Goal: Information Seeking & Learning: Learn about a topic

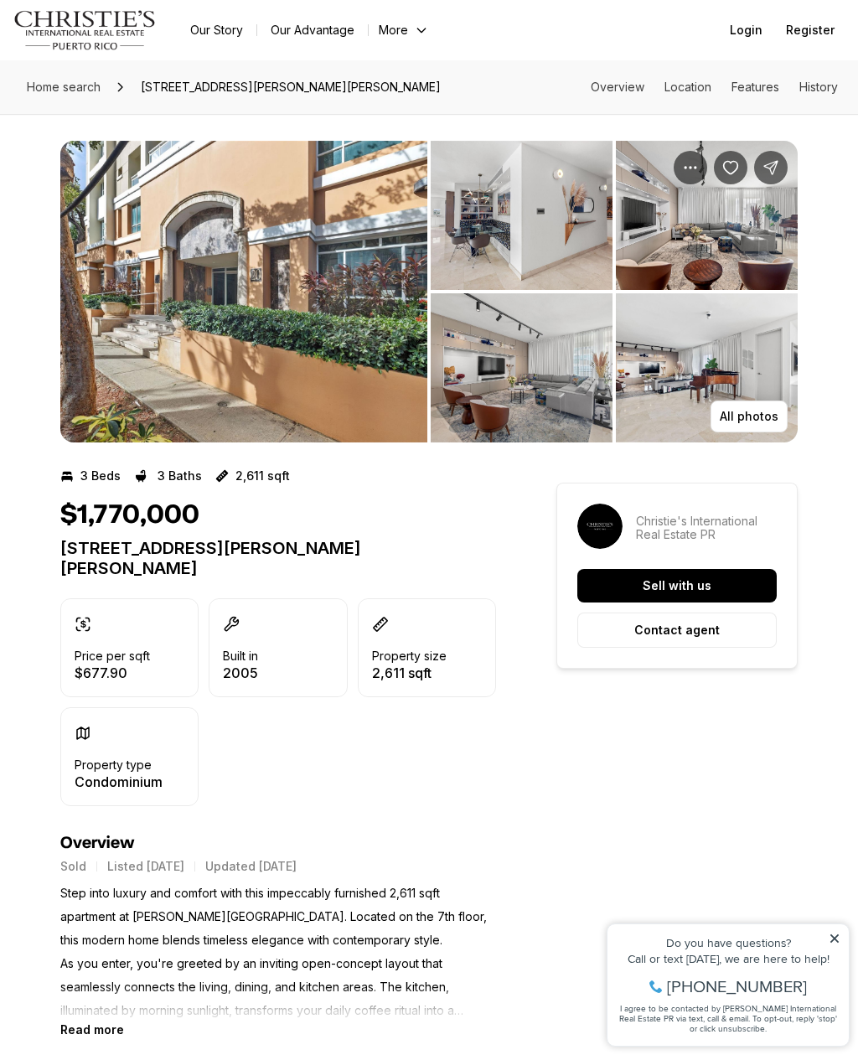
click at [499, 368] on img "View image gallery" at bounding box center [522, 367] width 182 height 149
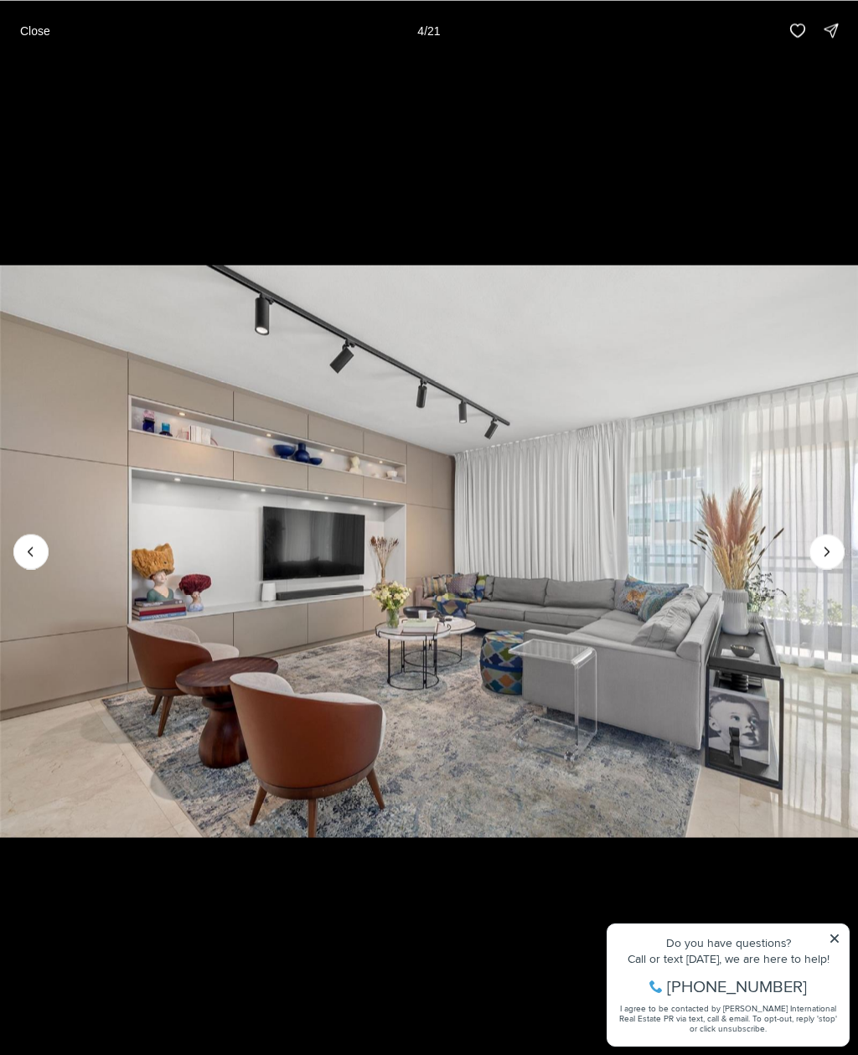
click at [830, 554] on icon "Next slide" at bounding box center [827, 551] width 17 height 17
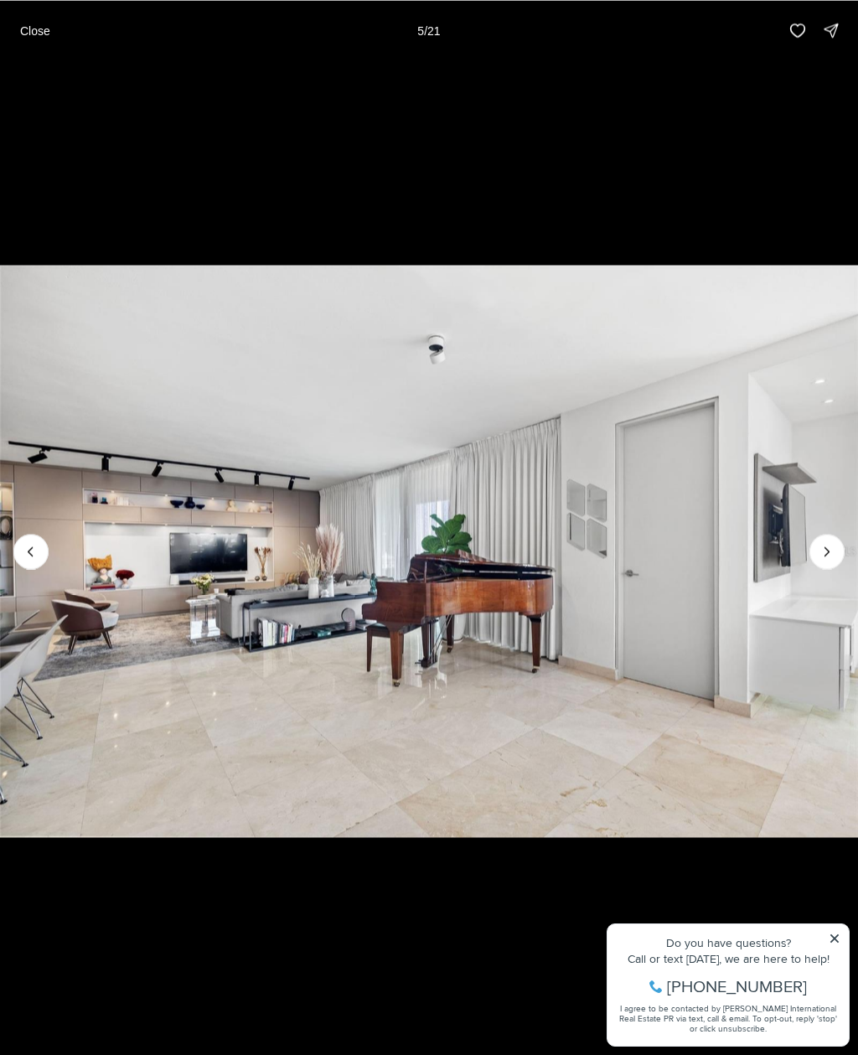
click at [832, 546] on icon "Next slide" at bounding box center [827, 551] width 17 height 17
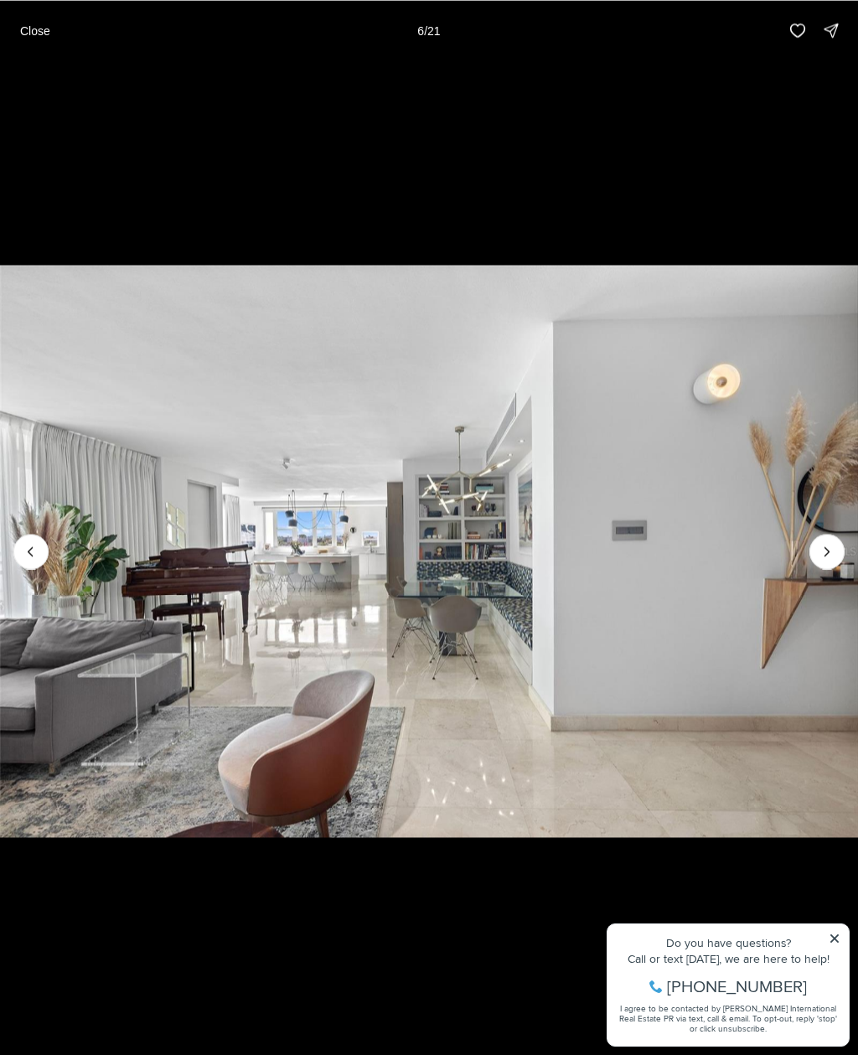
click at [837, 545] on button "Next slide" at bounding box center [826, 551] width 35 height 35
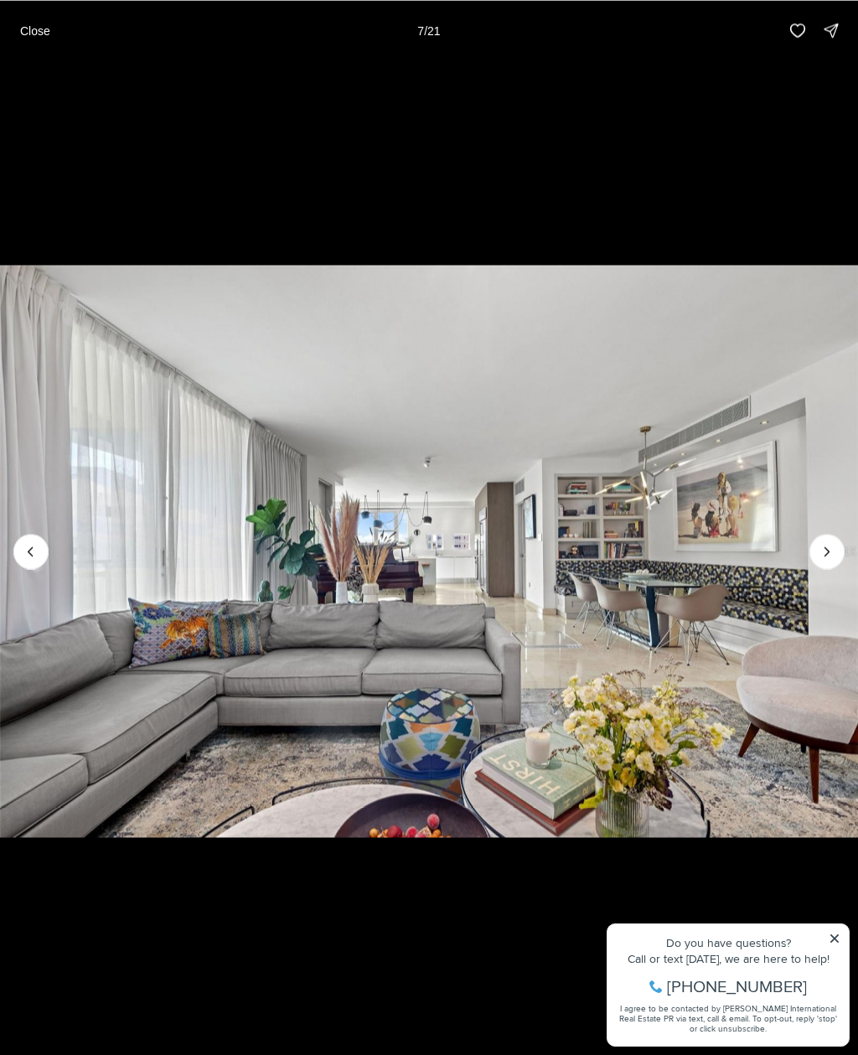
click at [839, 545] on button "Next slide" at bounding box center [826, 551] width 35 height 35
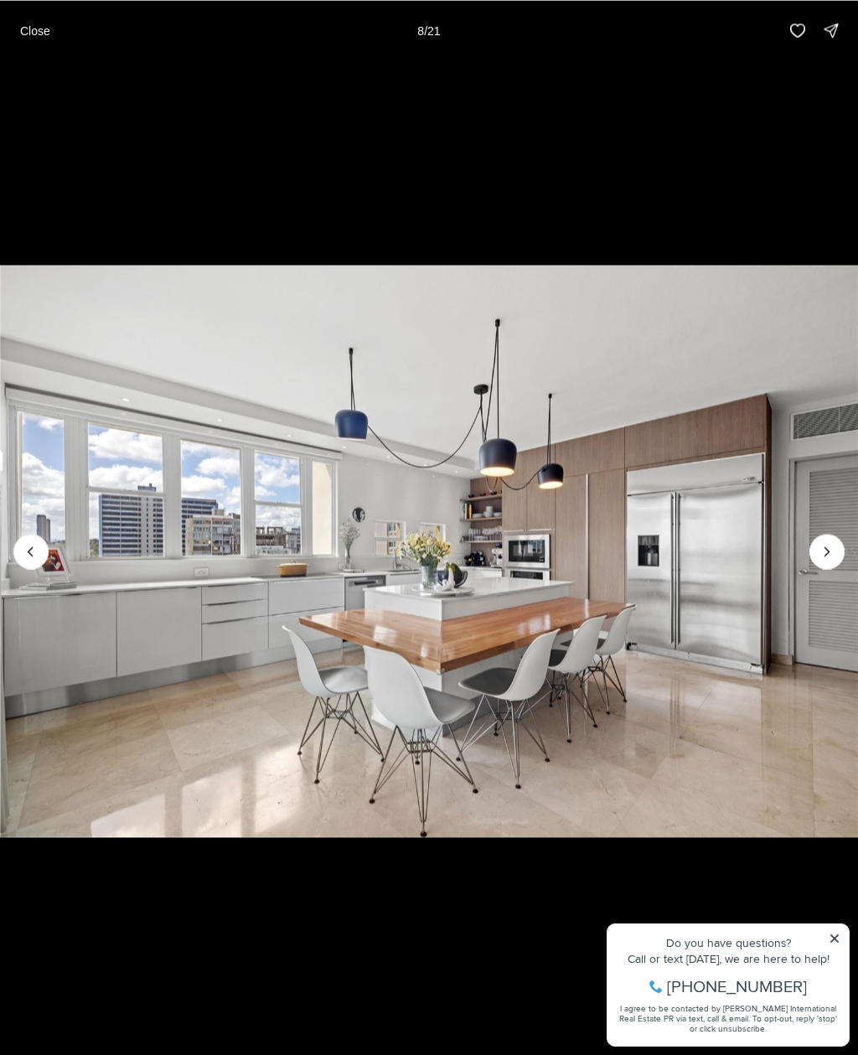
click at [841, 546] on button "Next slide" at bounding box center [826, 551] width 35 height 35
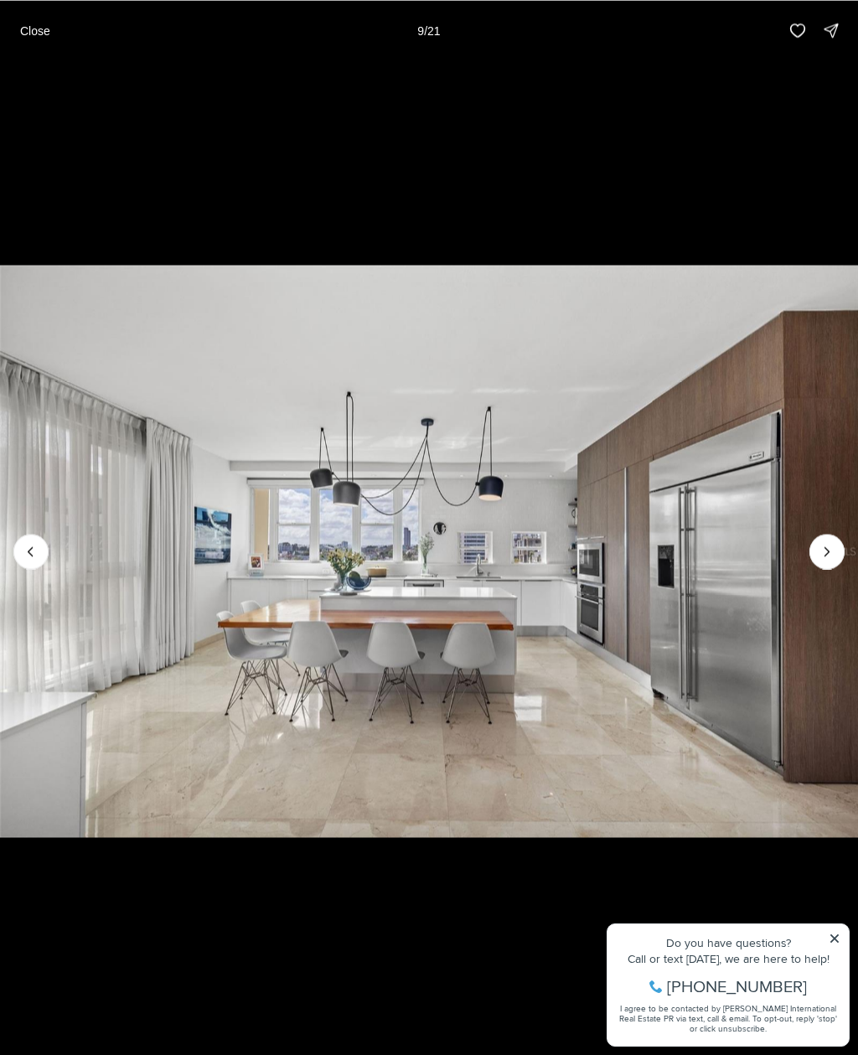
click at [843, 547] on button "Next slide" at bounding box center [826, 551] width 35 height 35
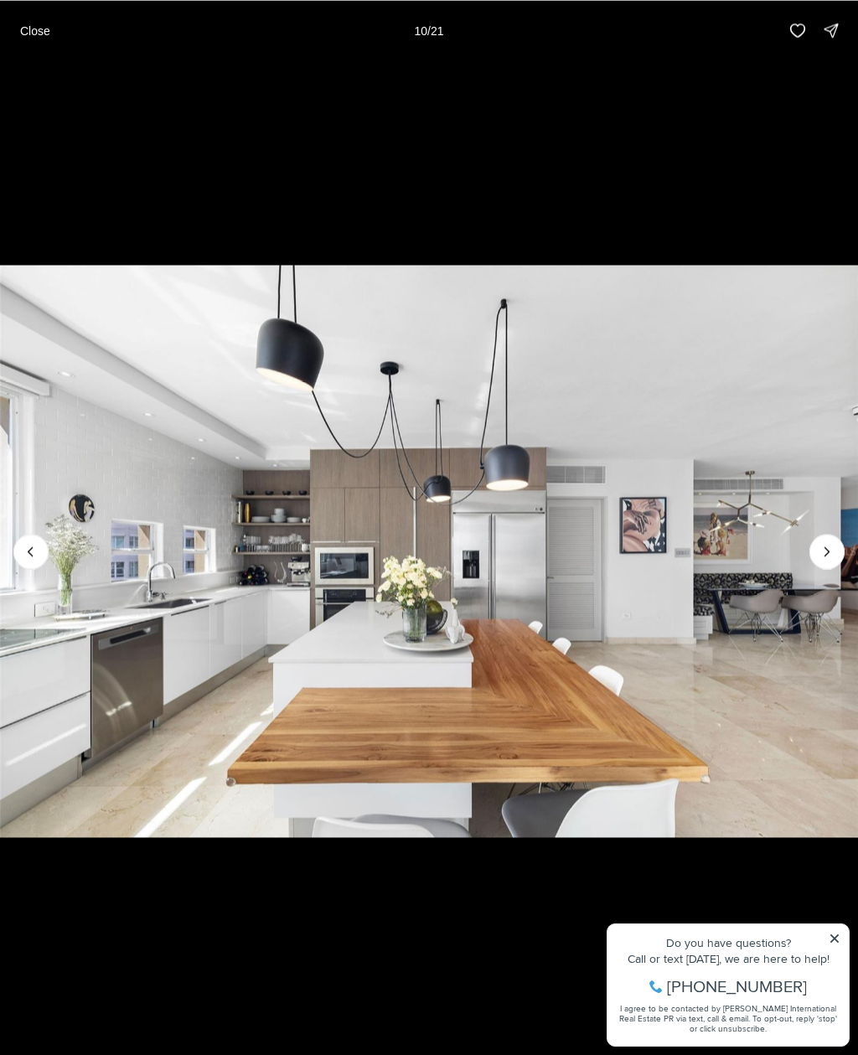
click at [848, 547] on img "10 of 21" at bounding box center [429, 551] width 858 height 738
click at [829, 550] on icon "Next slide" at bounding box center [827, 551] width 17 height 17
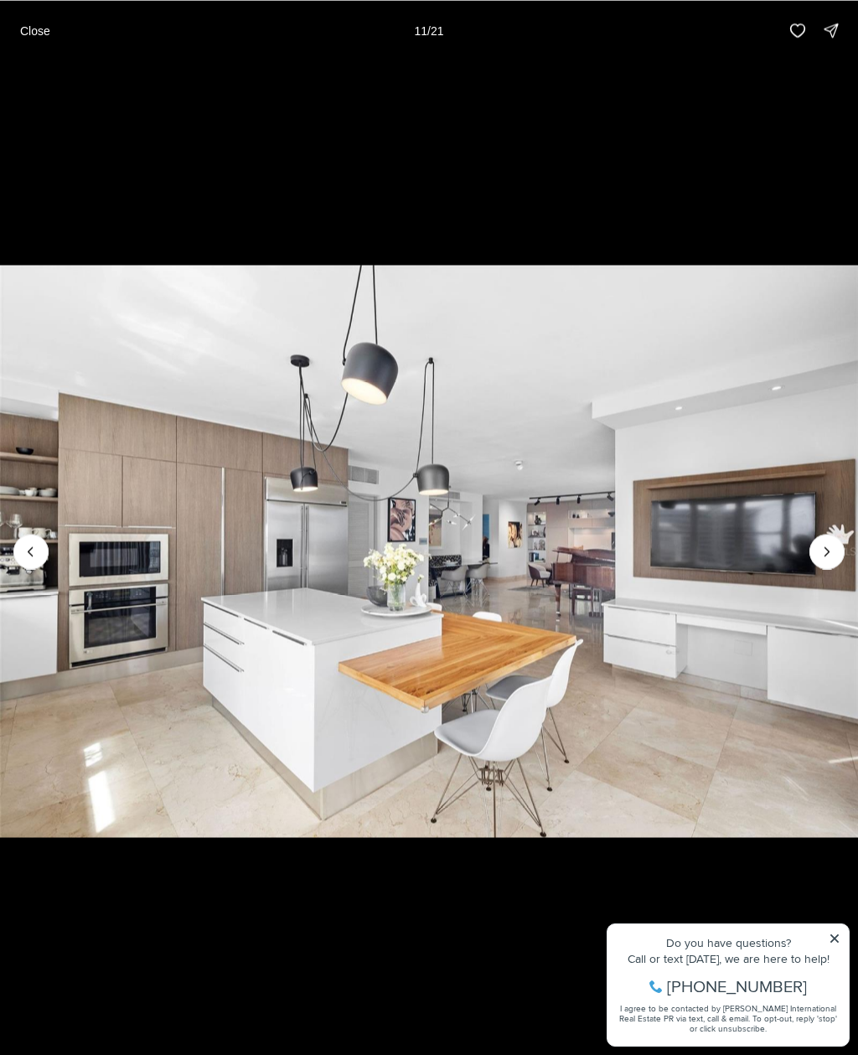
click at [828, 552] on icon "Next slide" at bounding box center [827, 551] width 4 height 8
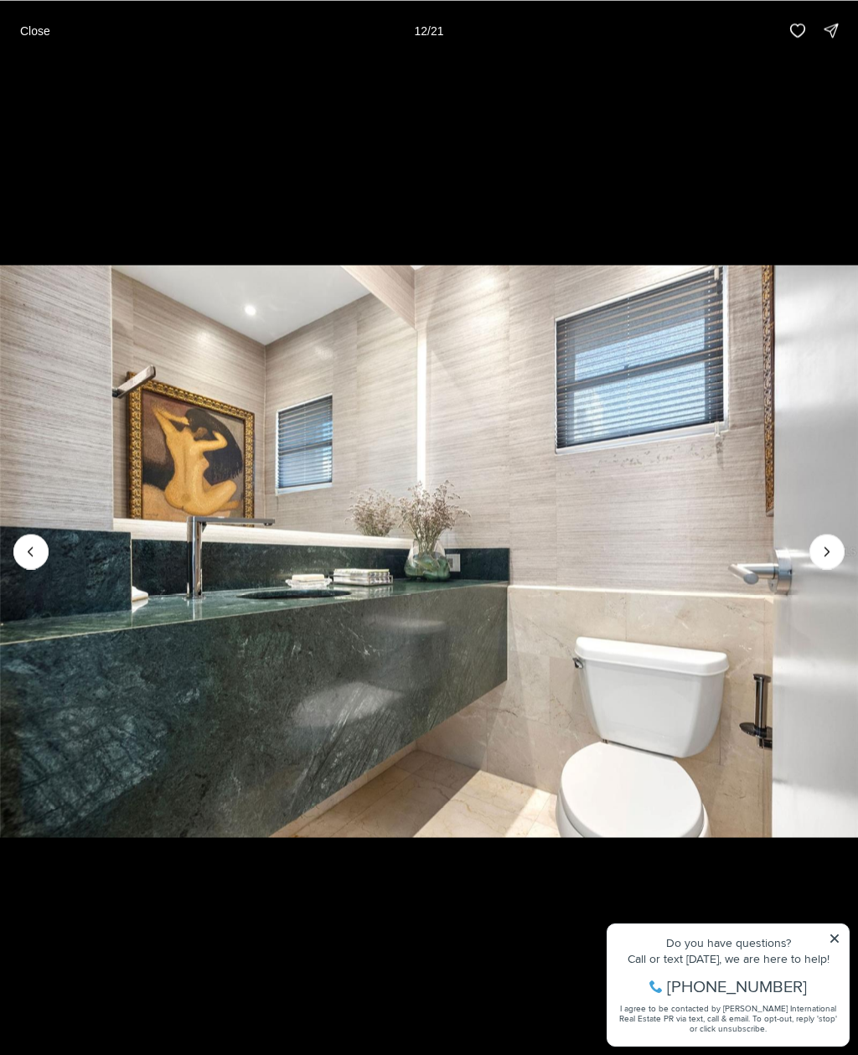
click at [825, 554] on icon "Next slide" at bounding box center [827, 551] width 17 height 17
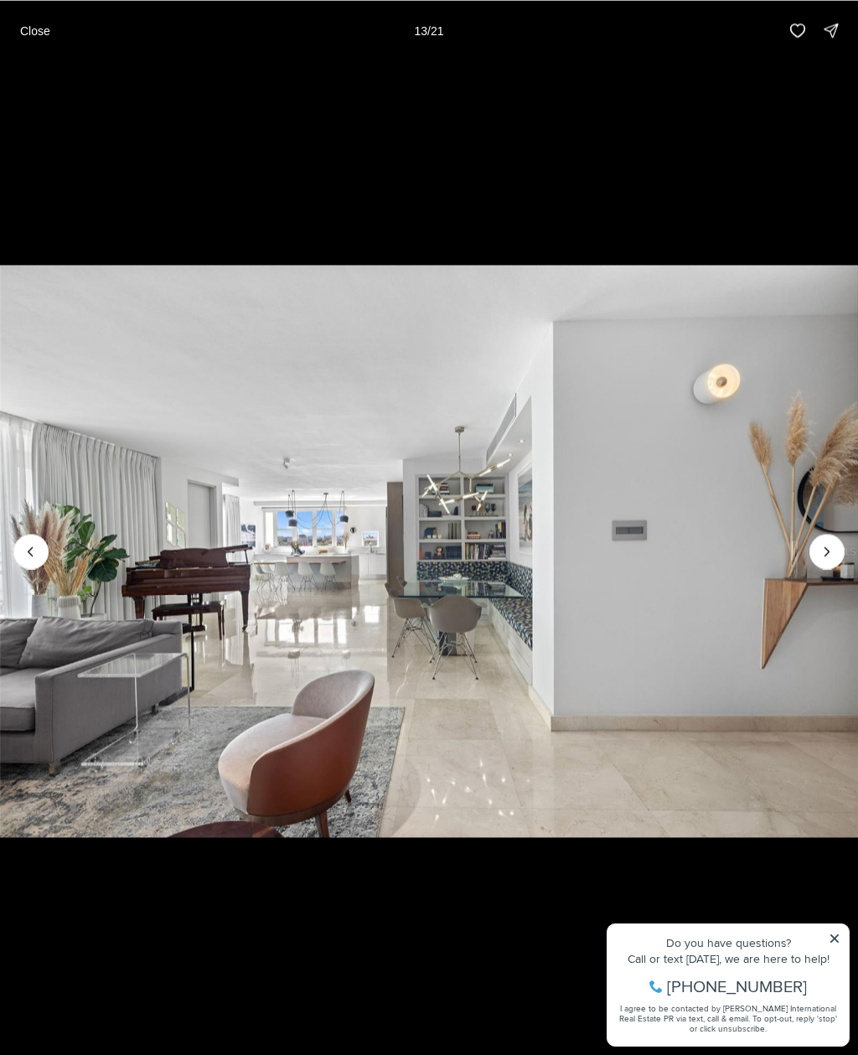
click at [826, 558] on icon "Next slide" at bounding box center [827, 551] width 17 height 17
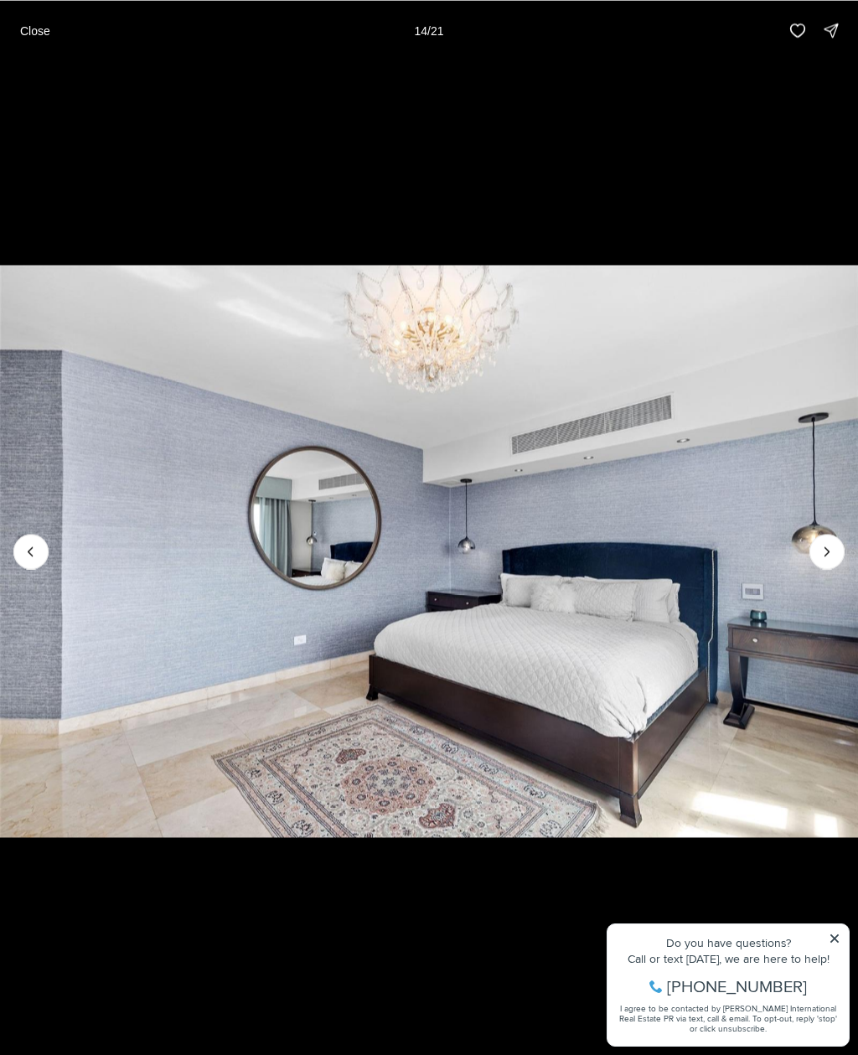
click at [31, 557] on icon "Previous slide" at bounding box center [31, 551] width 17 height 17
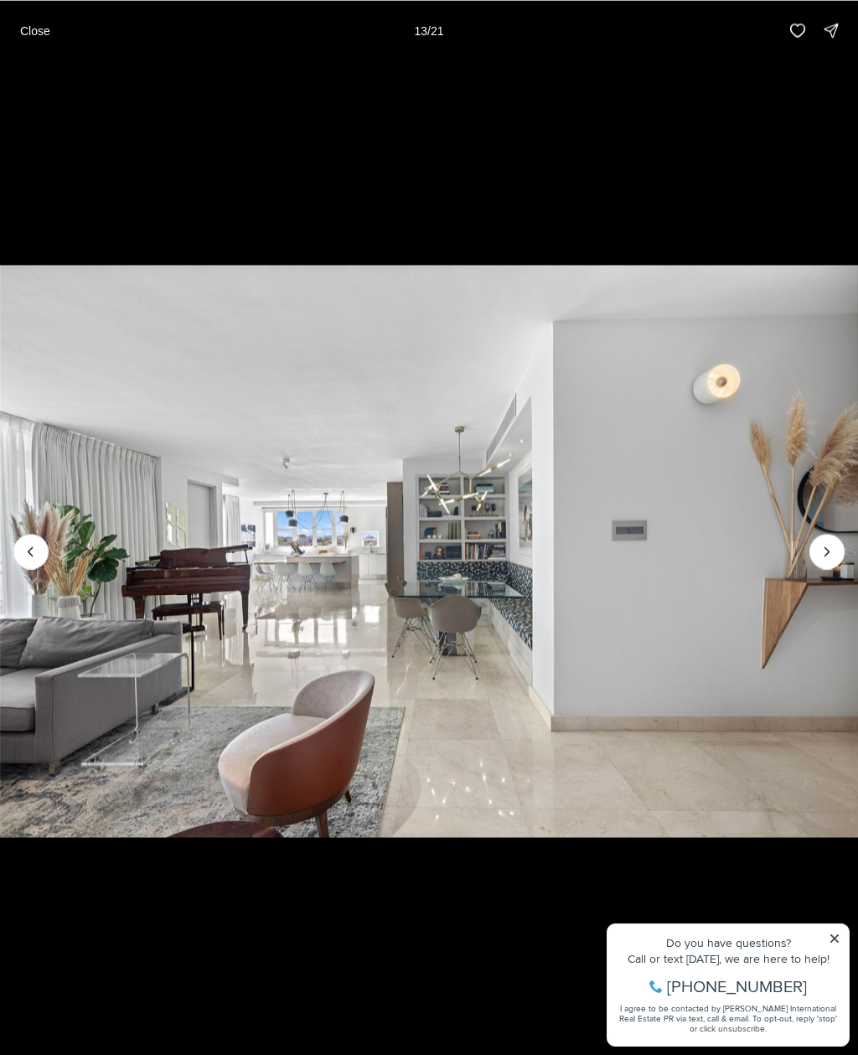
click at [832, 549] on icon "Next slide" at bounding box center [827, 551] width 17 height 17
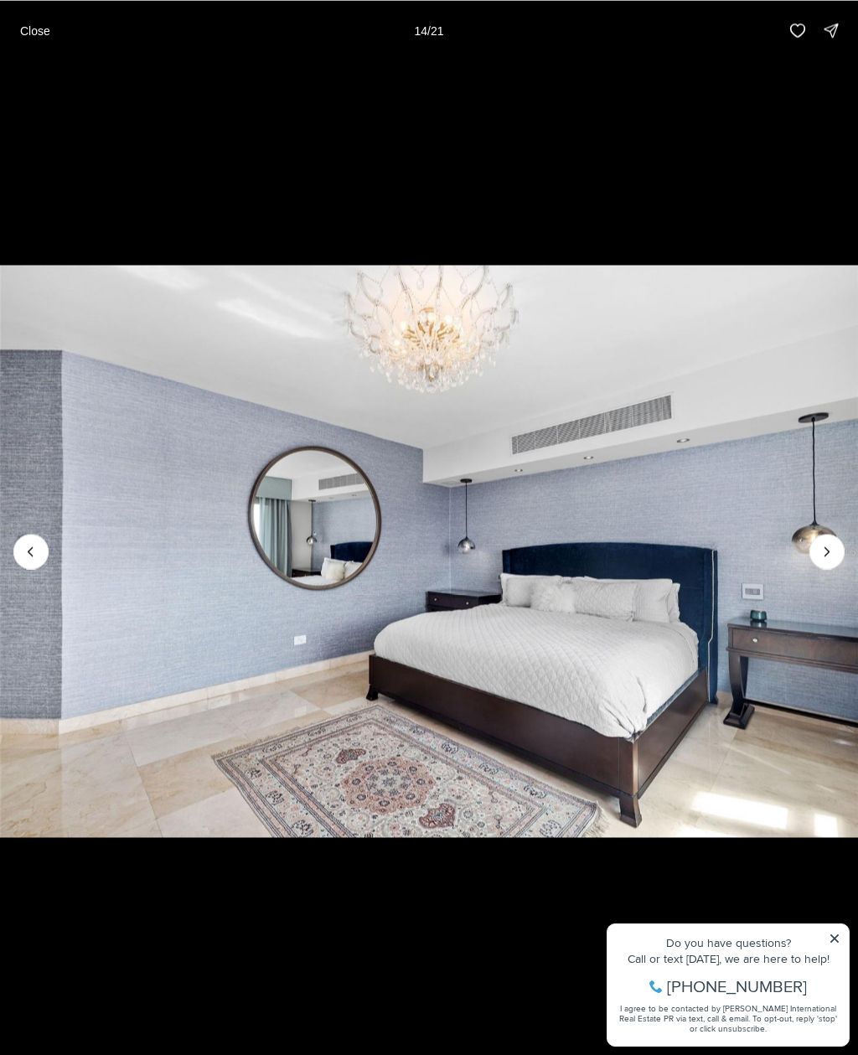
click at [828, 556] on icon "Next slide" at bounding box center [827, 551] width 17 height 17
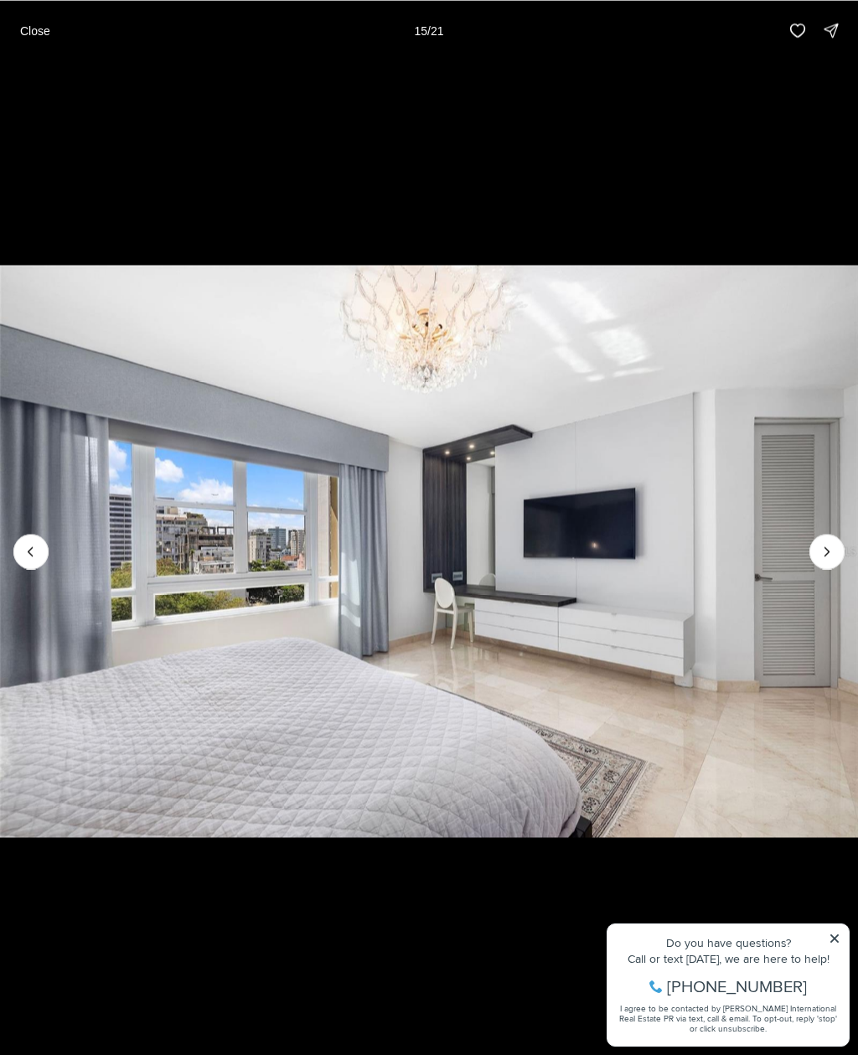
click at [833, 557] on icon "Next slide" at bounding box center [827, 551] width 17 height 17
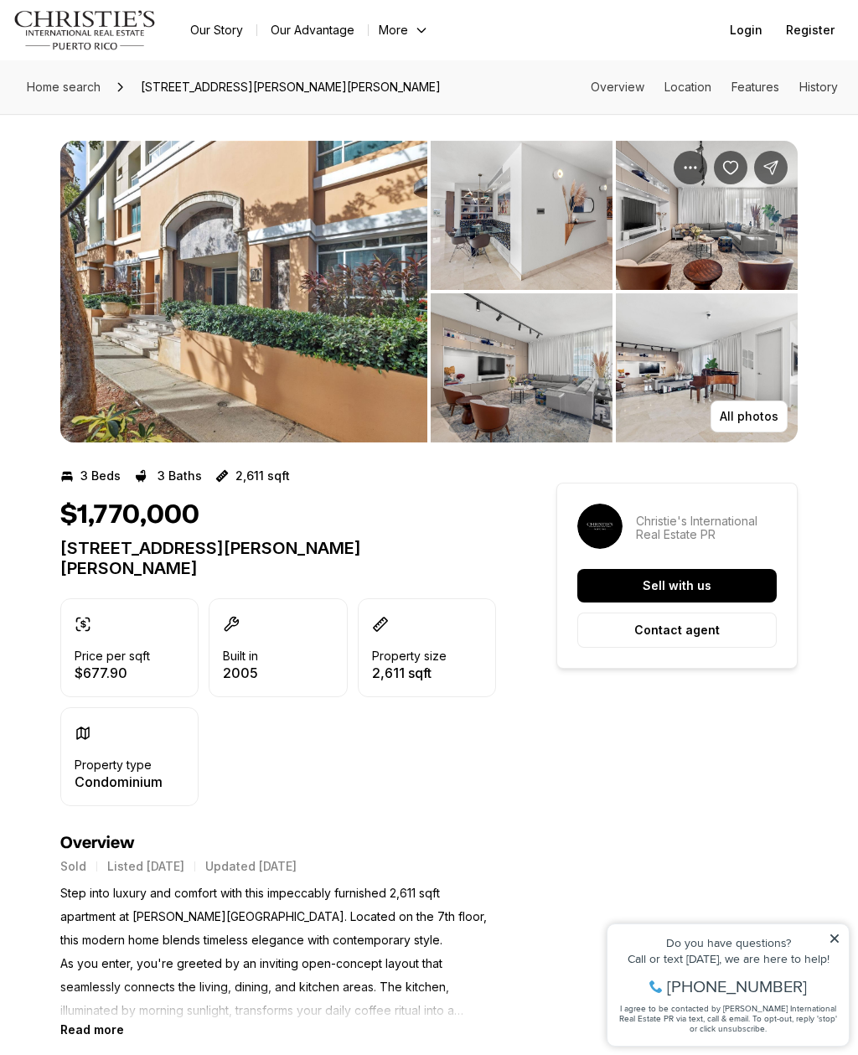
click at [738, 405] on button "All photos" at bounding box center [749, 417] width 77 height 32
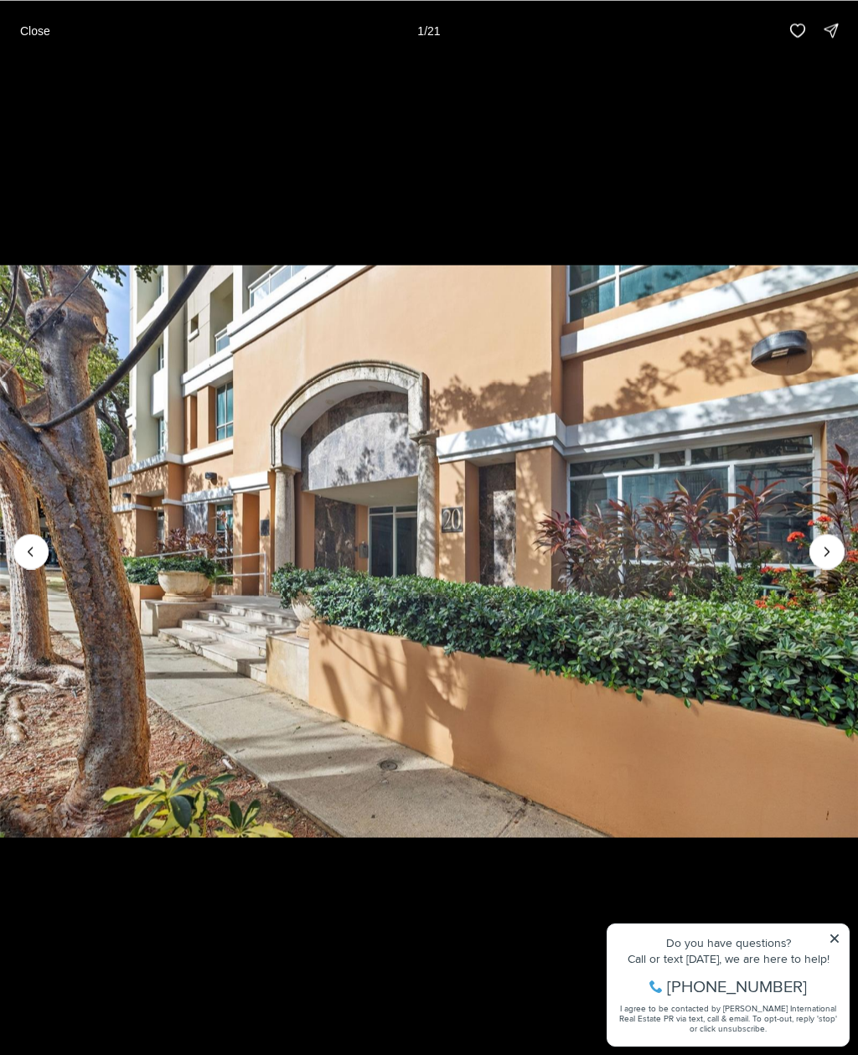
click at [834, 571] on img "1 of 21" at bounding box center [429, 551] width 858 height 738
click at [835, 553] on button "Next slide" at bounding box center [826, 551] width 35 height 35
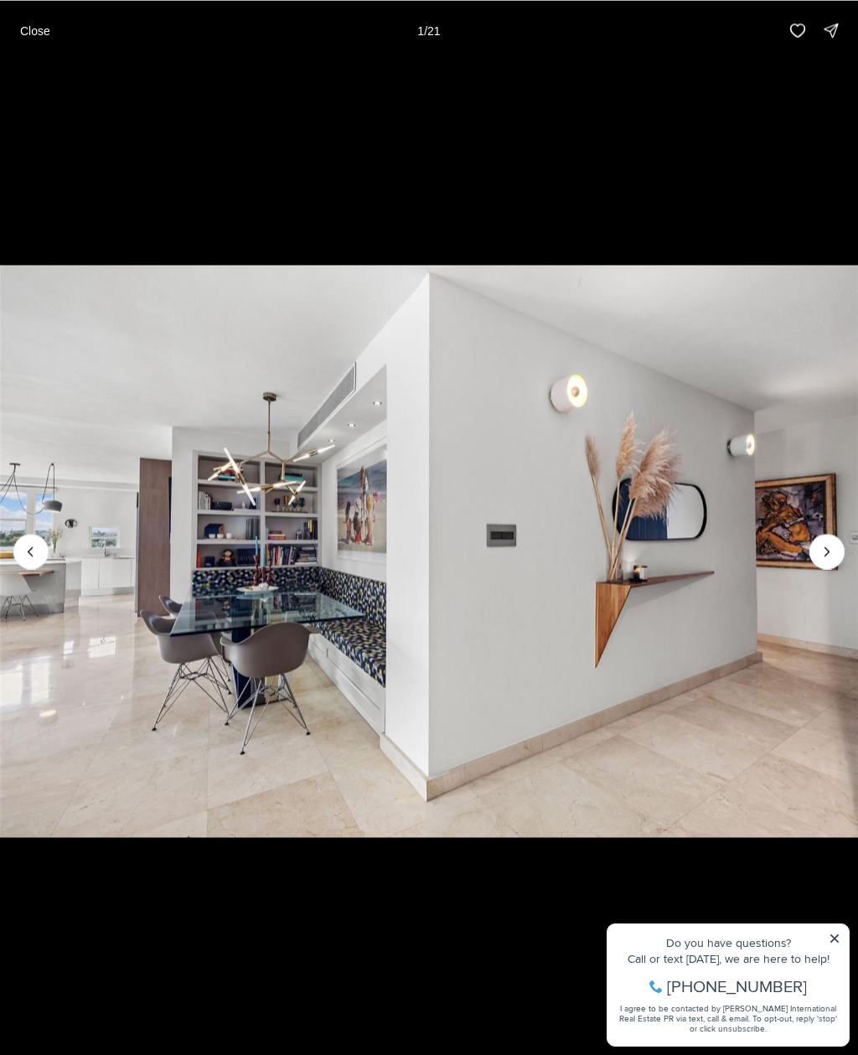
click at [830, 546] on icon "Next slide" at bounding box center [827, 551] width 17 height 17
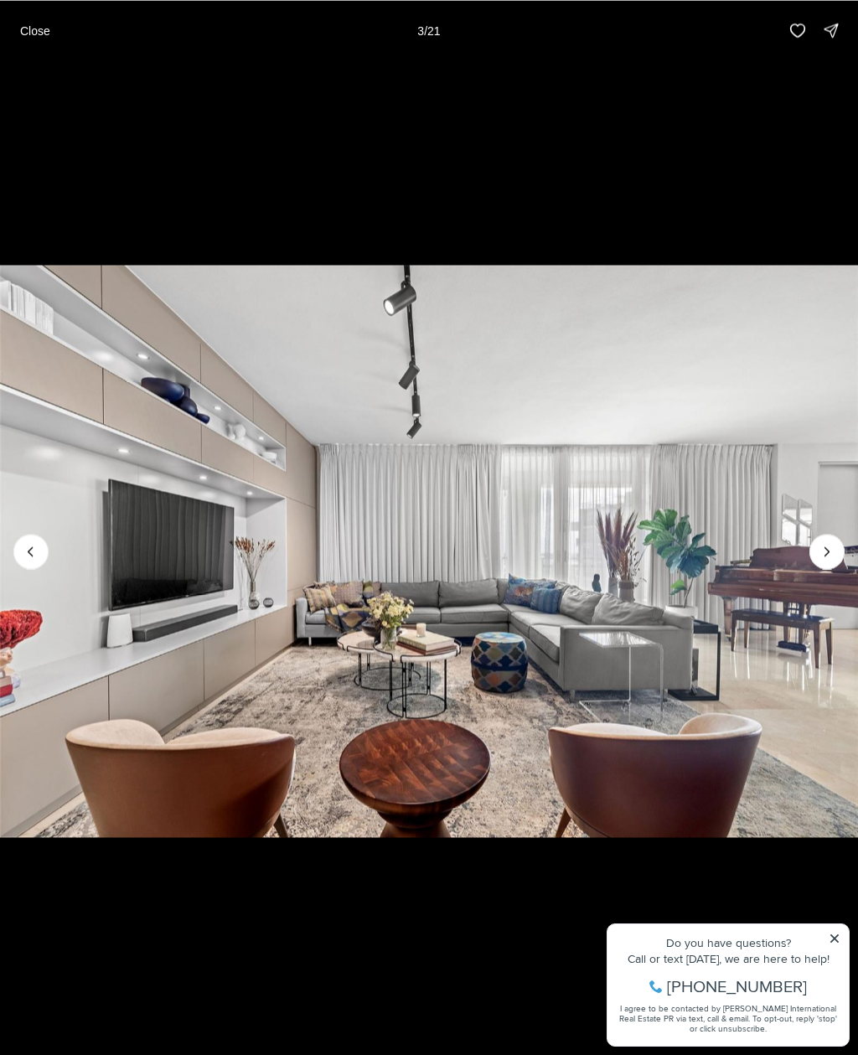
click at [827, 548] on icon "Next slide" at bounding box center [827, 551] width 17 height 17
